Goal: Complete application form: Complete application form

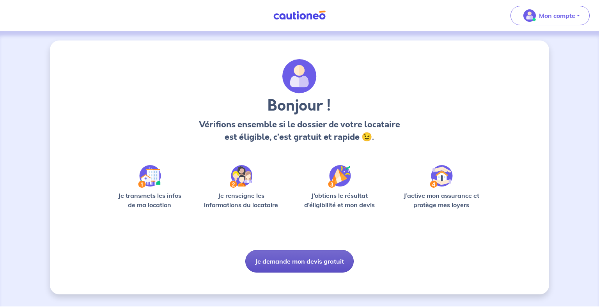
click at [321, 263] on button "Je demande mon devis gratuit" at bounding box center [299, 261] width 108 height 23
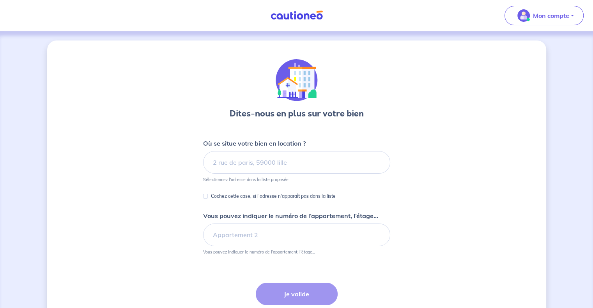
click at [297, 17] on img at bounding box center [296, 16] width 58 height 10
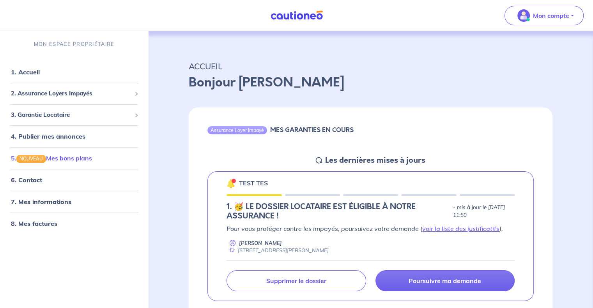
click at [65, 160] on link "5. NOUVEAU Mes bons plans" at bounding box center [51, 158] width 81 height 8
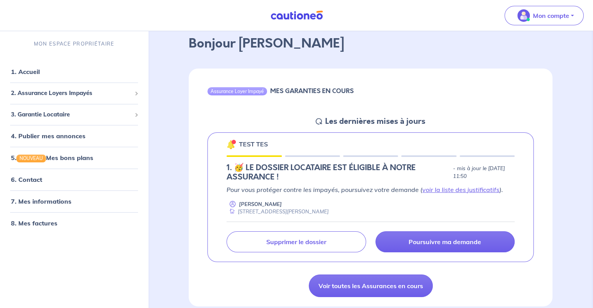
scroll to position [78, 0]
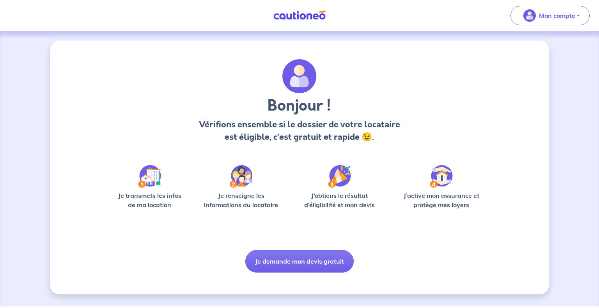
click at [307, 257] on button "Je demande mon devis gratuit" at bounding box center [299, 261] width 108 height 23
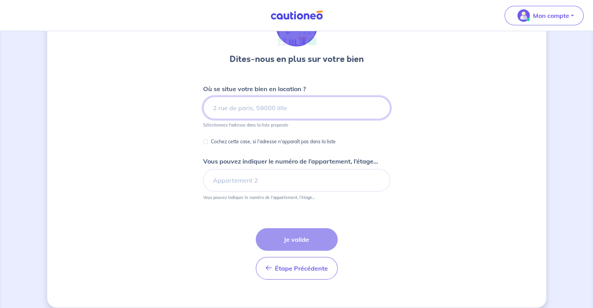
scroll to position [63, 0]
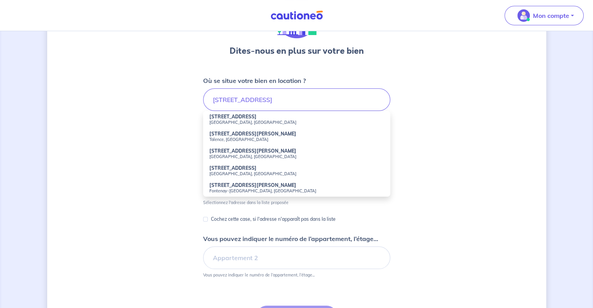
click at [297, 120] on small "Paris, France" at bounding box center [296, 122] width 175 height 5
type input "85 Rue Margueritte, Paris, France"
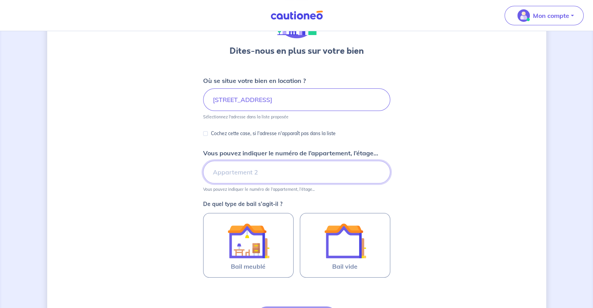
click at [290, 173] on input "Vous pouvez indiquer le numéro de l’appartement, l’étage..." at bounding box center [296, 172] width 187 height 23
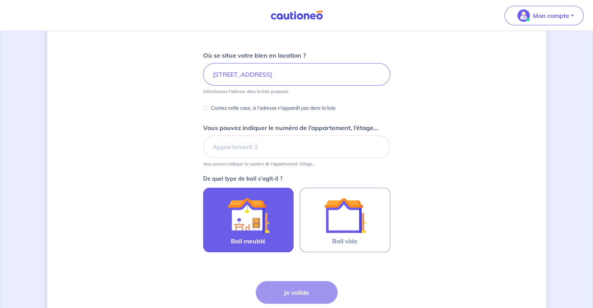
scroll to position [102, 0]
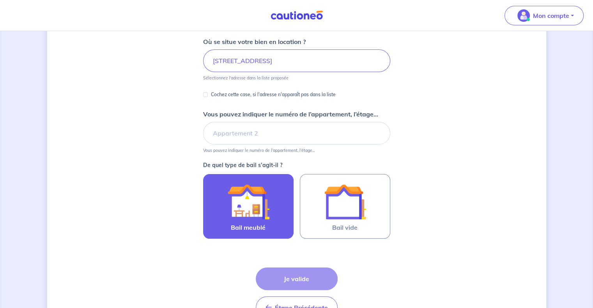
click at [266, 202] on img at bounding box center [248, 202] width 42 height 42
click at [0, 0] on input "Bail meublé" at bounding box center [0, 0] width 0 height 0
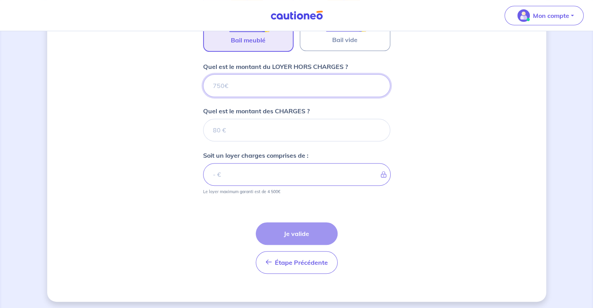
scroll to position [291, 0]
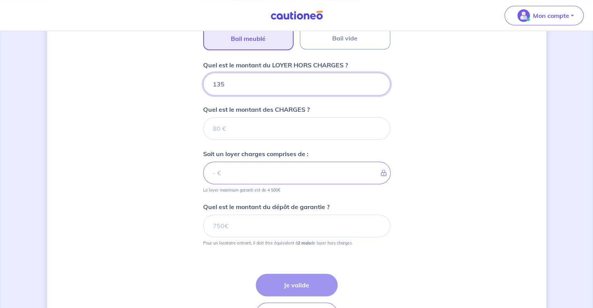
type input "1350"
drag, startPoint x: 262, startPoint y: 92, endPoint x: 186, endPoint y: 92, distance: 76.0
click at [188, 92] on div "Dites-nous en plus sur votre bien Où se situe votre bien en location ? 85 Rue M…" at bounding box center [296, 51] width 499 height 604
type input "1390"
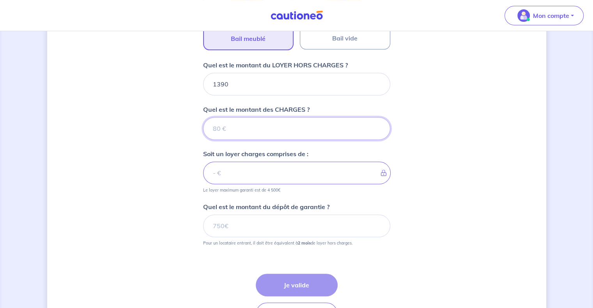
click at [241, 127] on input "Quel est le montant des CHARGES ?" at bounding box center [296, 128] width 187 height 23
type input "0"
type input "1390"
click at [246, 224] on input "Quel est le montant du dépôt de garantie ?" at bounding box center [296, 226] width 187 height 23
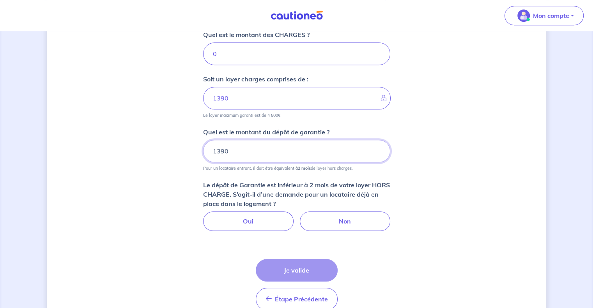
scroll to position [369, 0]
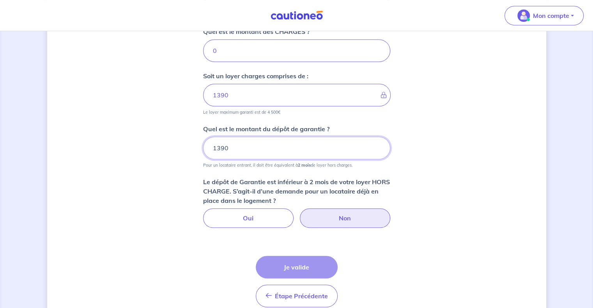
type input "1390"
click at [351, 215] on label "Non" at bounding box center [345, 217] width 90 height 19
click at [299, 214] on input "Non" at bounding box center [296, 210] width 5 height 5
radio input "true"
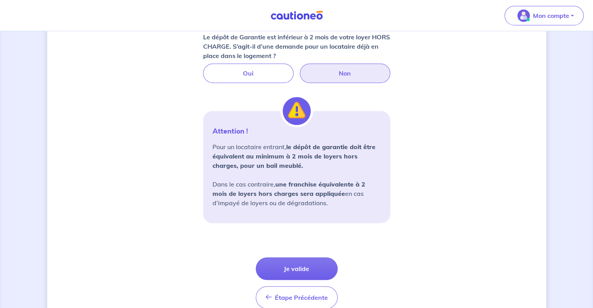
scroll to position [550, 0]
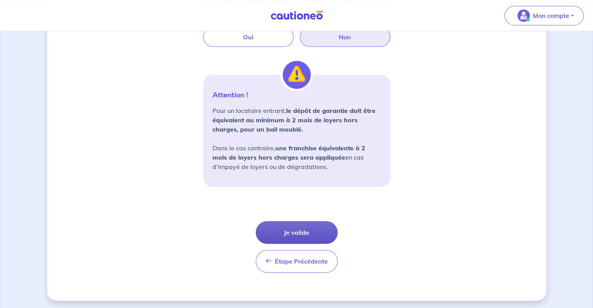
click at [298, 223] on button "Je valide" at bounding box center [297, 232] width 82 height 23
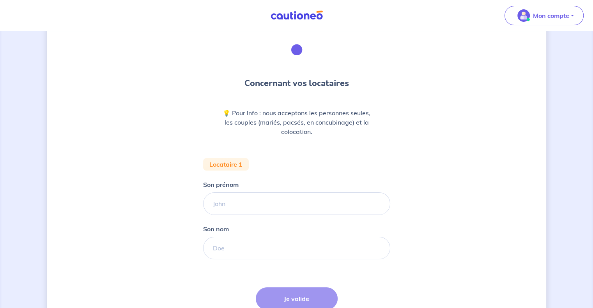
scroll to position [78, 0]
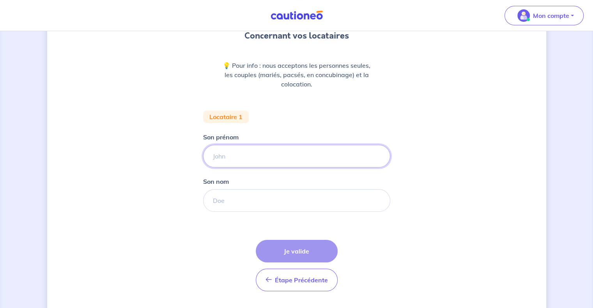
click at [261, 154] on input "Son prénom" at bounding box center [296, 156] width 187 height 23
type input "keke"
click at [315, 202] on input "Son nom" at bounding box center [296, 200] width 187 height 23
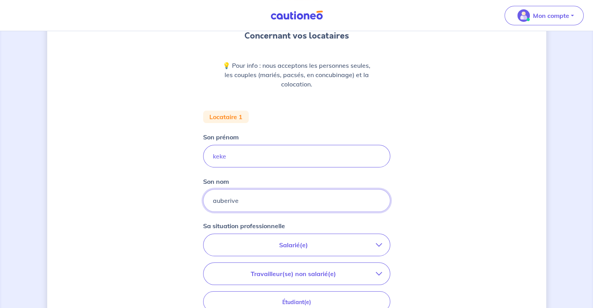
type input "auberive"
click at [292, 239] on button "Salarié(e)" at bounding box center [296, 245] width 186 height 22
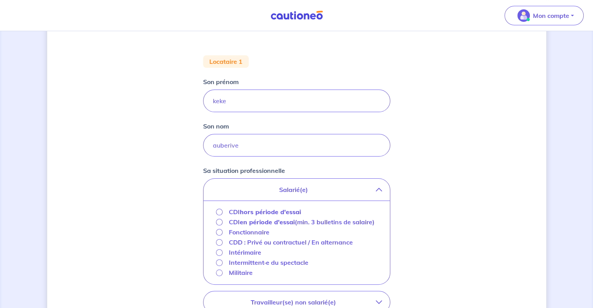
scroll to position [156, 0]
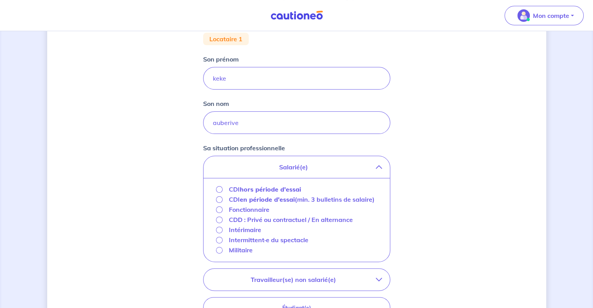
click at [237, 189] on p "CDI hors période d'essai" at bounding box center [265, 189] width 72 height 9
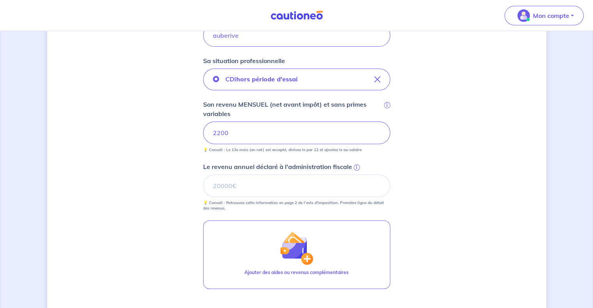
scroll to position [252, 0]
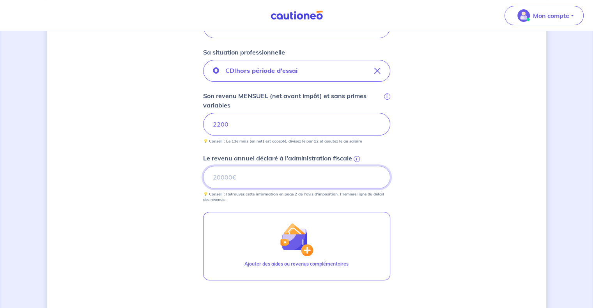
click at [247, 176] on input "Le revenu annuel déclaré à l'administration fiscale i" at bounding box center [296, 177] width 187 height 23
type input "22000"
click at [78, 176] on div "Concernant vos locataires 💡 Pour info : nous acceptons les personnes seules, le…" at bounding box center [296, 93] width 499 height 609
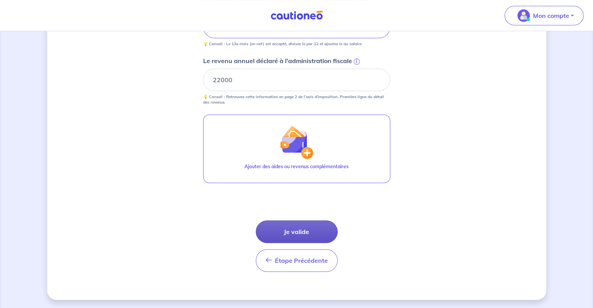
click at [295, 230] on button "Je valide" at bounding box center [297, 232] width 82 height 23
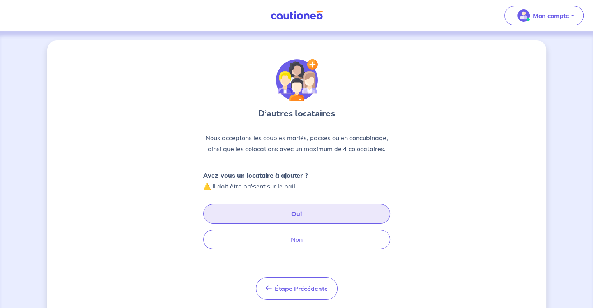
click at [287, 211] on button "Oui" at bounding box center [296, 213] width 187 height 19
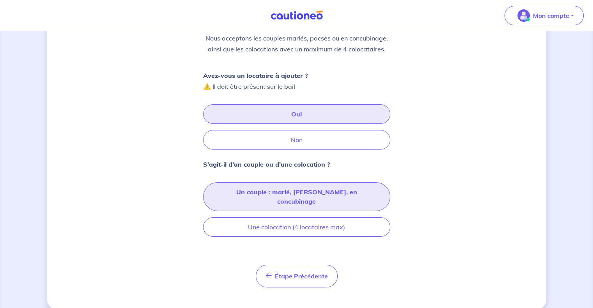
scroll to position [100, 0]
click at [263, 194] on button "Un couple : marié, pacsé, en concubinage" at bounding box center [296, 196] width 187 height 29
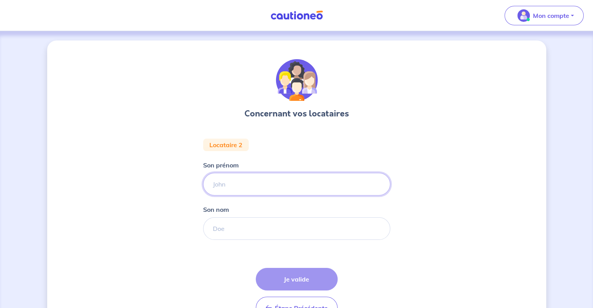
drag, startPoint x: 249, startPoint y: 193, endPoint x: 249, endPoint y: 189, distance: 4.3
click at [249, 193] on input "Son prénom" at bounding box center [296, 184] width 187 height 23
type input "kkj"
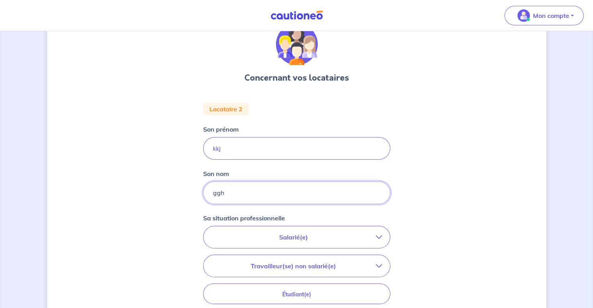
scroll to position [78, 0]
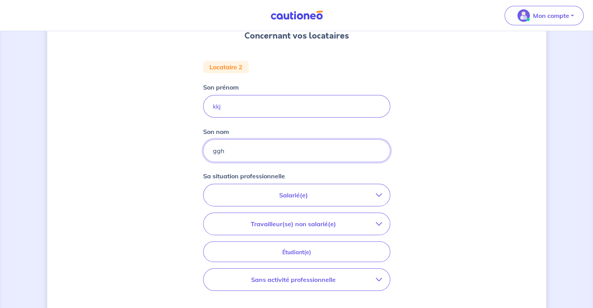
type input "ggh"
drag, startPoint x: 306, startPoint y: 190, endPoint x: 301, endPoint y: 185, distance: 6.9
click at [306, 191] on p "Salarié(e)" at bounding box center [293, 195] width 164 height 9
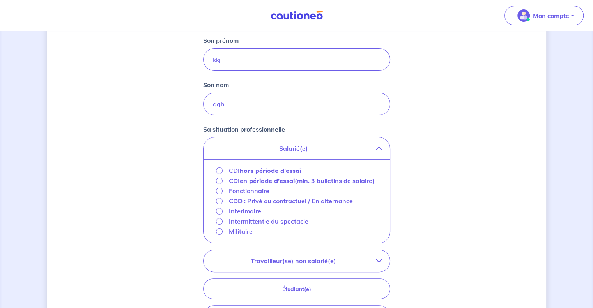
scroll to position [195, 0]
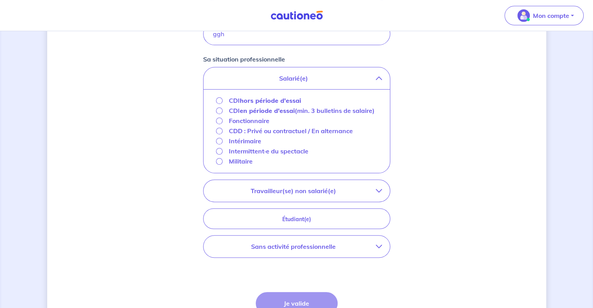
click at [251, 99] on strong "hors période d'essai" at bounding box center [270, 101] width 61 height 8
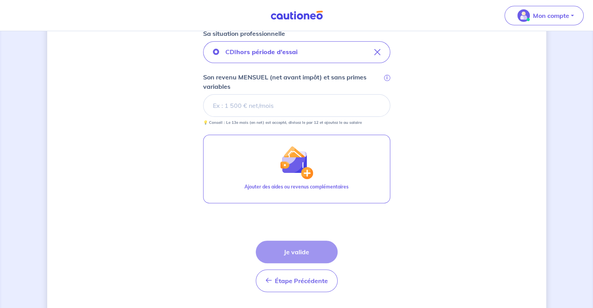
scroll to position [234, 0]
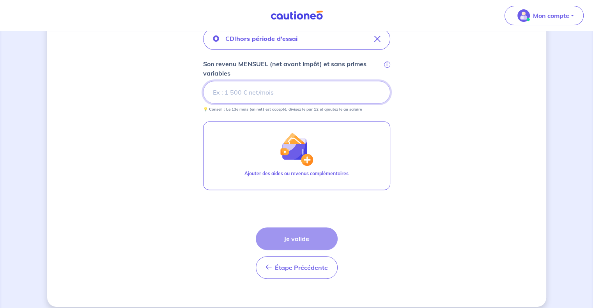
click at [267, 91] on input "Son revenu MENSUEL (net avant impôt) et sans primes variables i" at bounding box center [296, 92] width 187 height 23
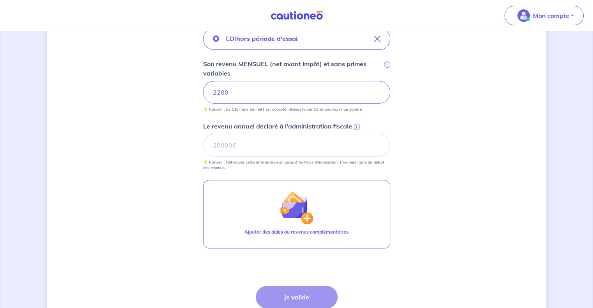
drag, startPoint x: 151, startPoint y: 145, endPoint x: 196, endPoint y: 157, distance: 47.0
click at [151, 145] on div "Concernant vos locataires Locataire 2 Son prénom kkj Son nom ggh Sa situation p…" at bounding box center [296, 86] width 499 height 559
click at [243, 145] on input "Le revenu annuel déclaré à l'administration fiscale i" at bounding box center [296, 145] width 187 height 23
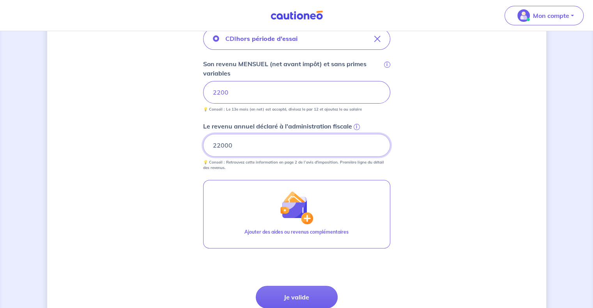
type input "22000"
drag, startPoint x: 122, startPoint y: 178, endPoint x: 178, endPoint y: 142, distance: 67.2
click at [122, 178] on div "Concernant vos locataires Locataire 2 Son prénom kkj Son nom ggh Sa situation p…" at bounding box center [296, 86] width 499 height 559
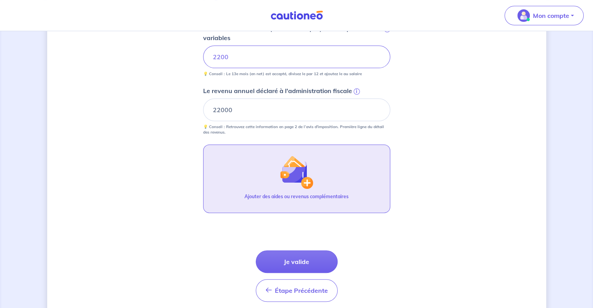
scroll to position [299, 0]
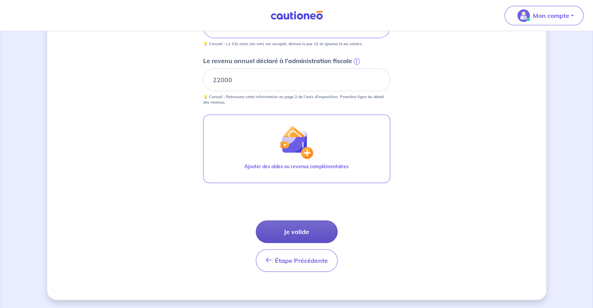
click at [285, 231] on button "Je valide" at bounding box center [297, 232] width 82 height 23
